Goal: Task Accomplishment & Management: Manage account settings

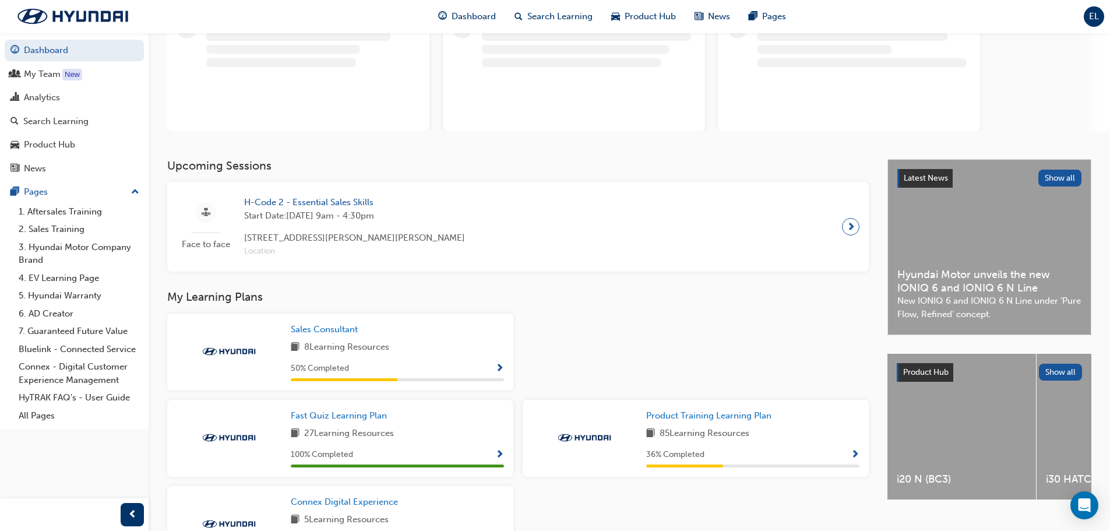
scroll to position [117, 0]
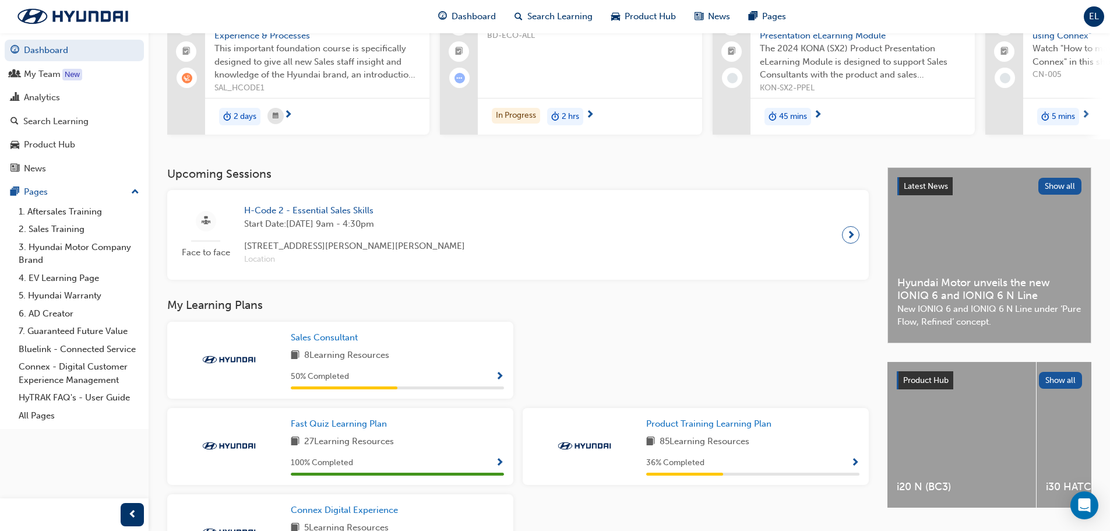
click at [495, 377] on span "Show Progress" at bounding box center [499, 377] width 9 height 10
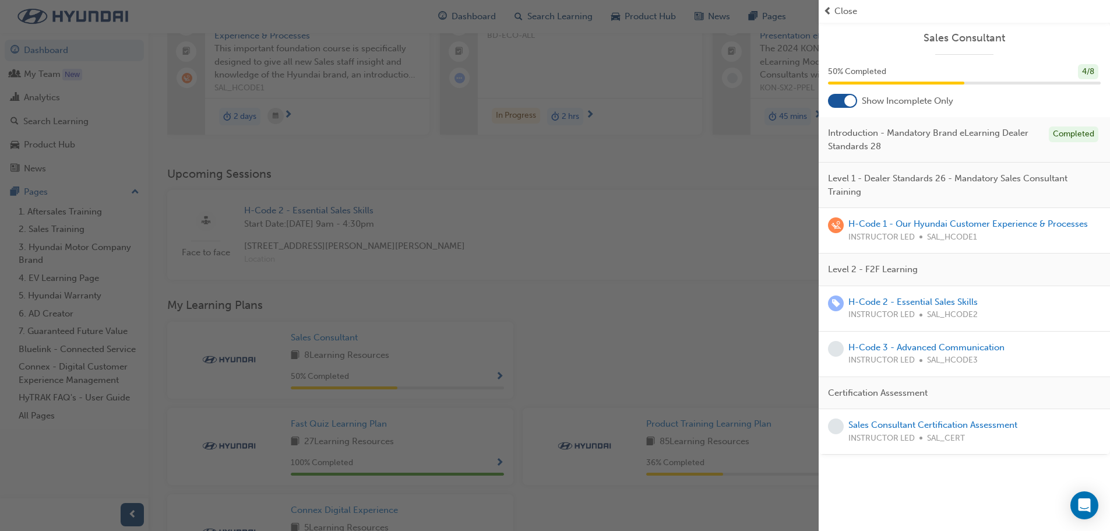
click at [827, 12] on span "prev-icon" at bounding box center [827, 11] width 9 height 13
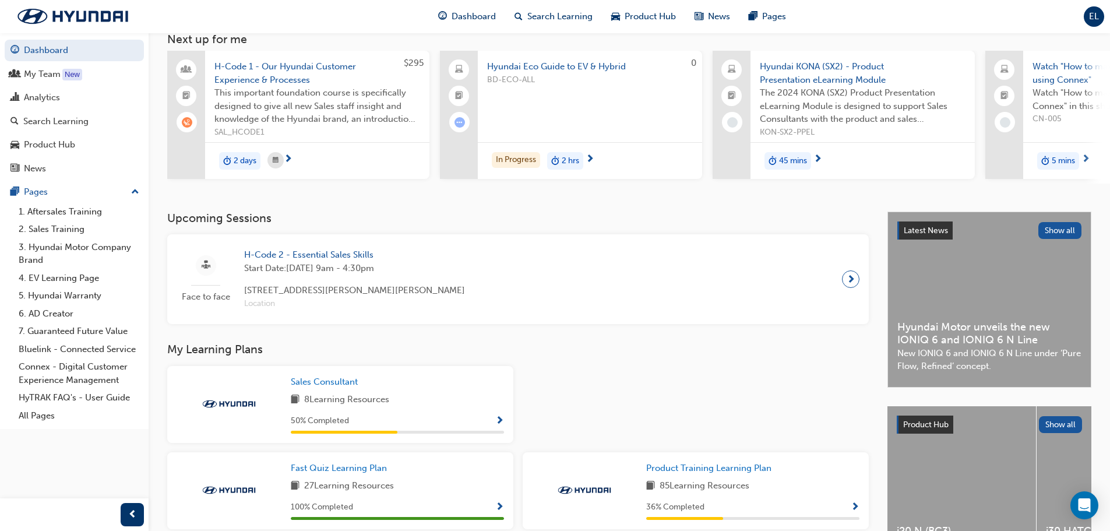
scroll to position [72, 0]
click at [852, 281] on span "next-icon" at bounding box center [850, 279] width 9 height 16
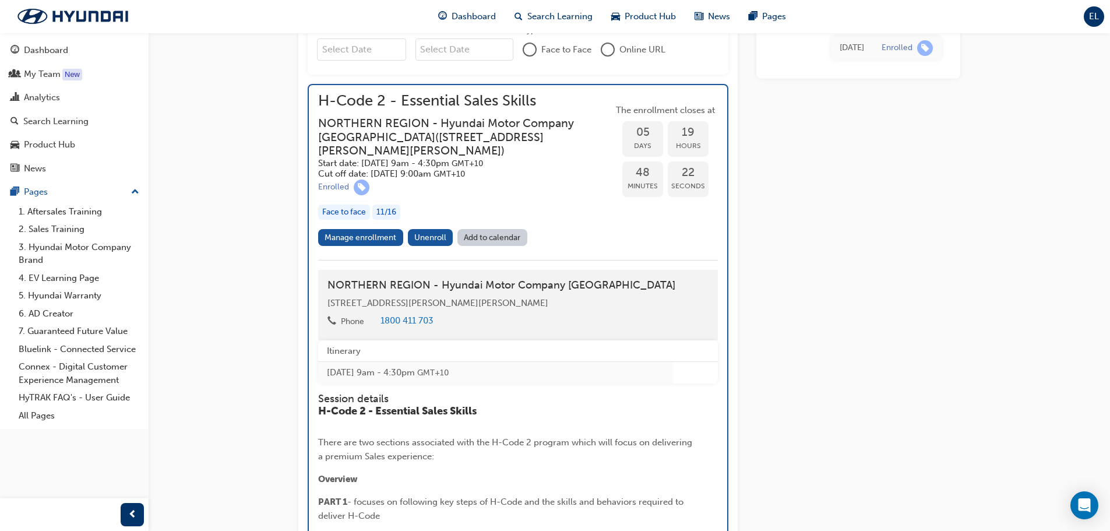
scroll to position [537, 0]
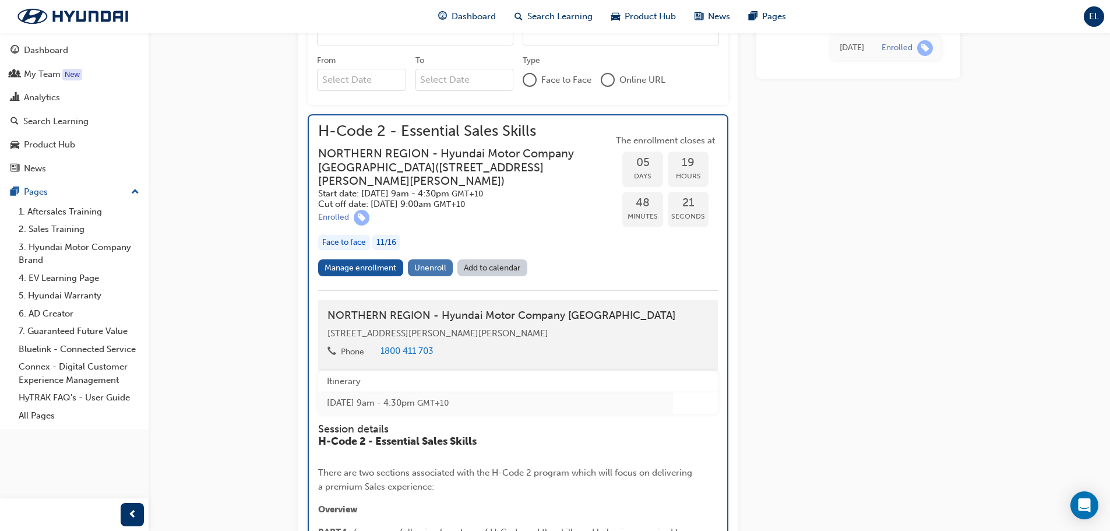
click at [435, 265] on span "Unenroll" at bounding box center [430, 268] width 32 height 10
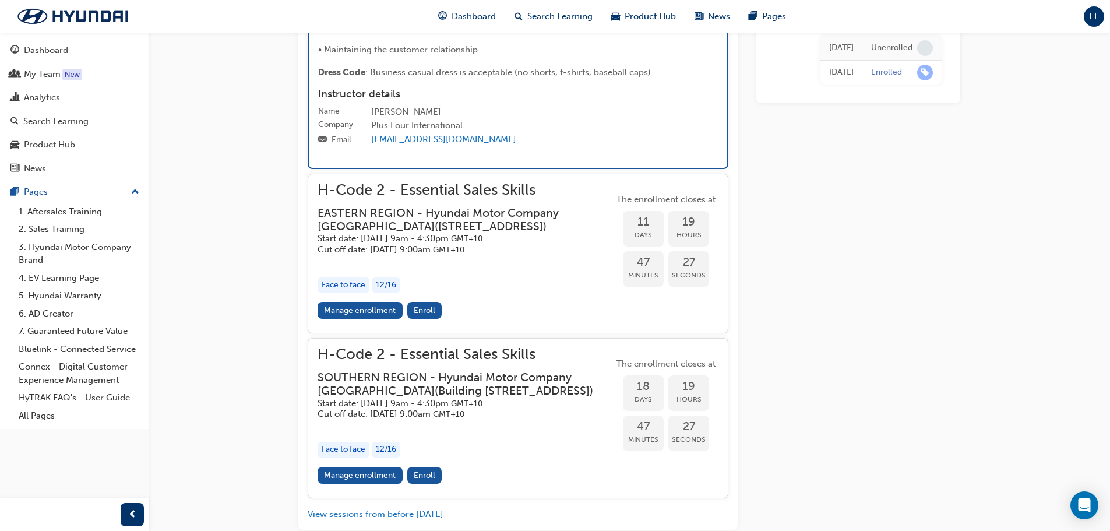
scroll to position [1143, 0]
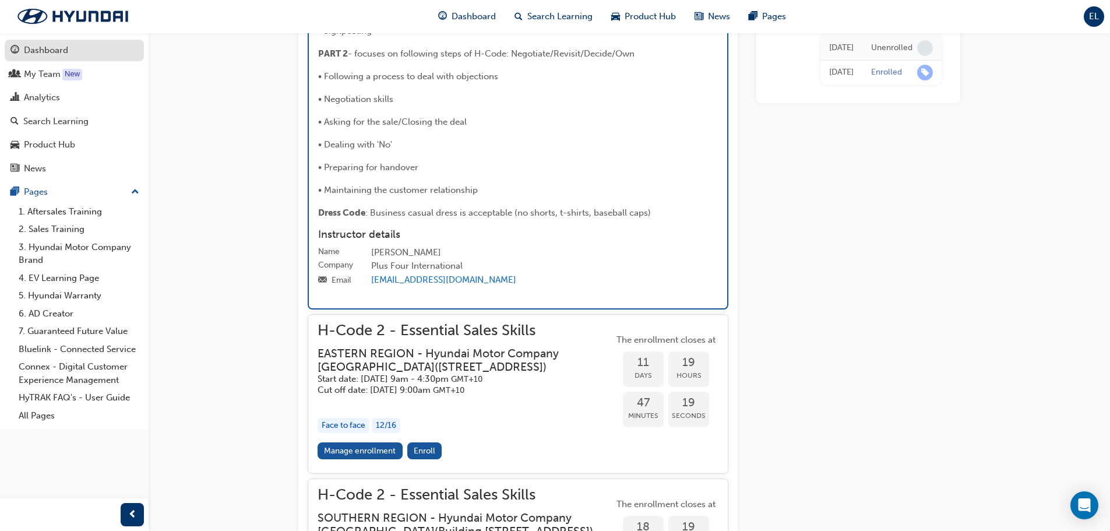
click at [54, 52] on div "Dashboard" at bounding box center [46, 50] width 44 height 13
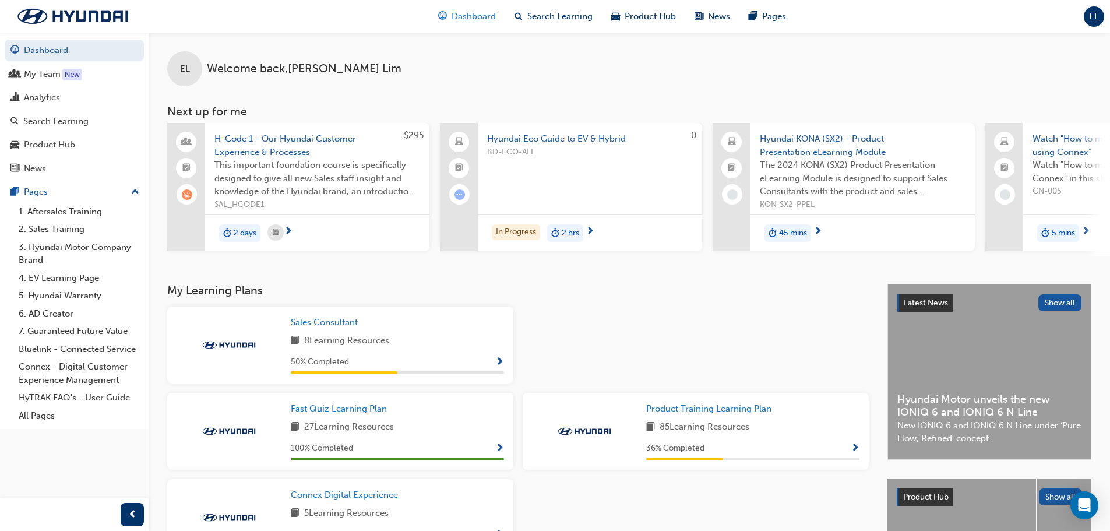
click at [485, 14] on span "Dashboard" at bounding box center [473, 16] width 44 height 13
click at [38, 165] on div "News" at bounding box center [35, 168] width 22 height 13
